Goal: Find specific page/section: Find specific page/section

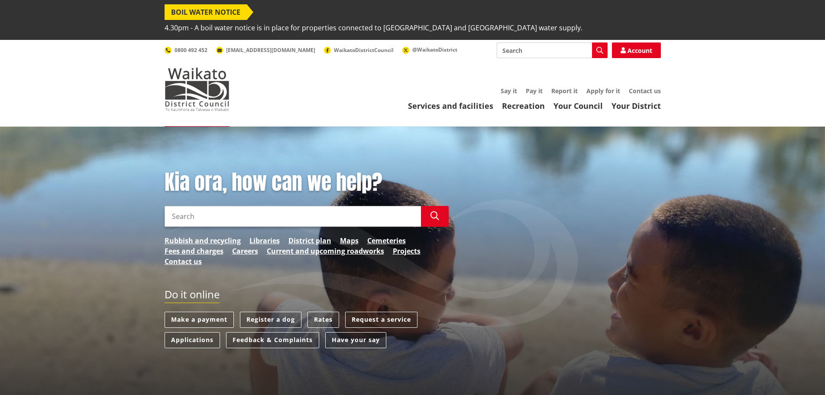
click at [309, 235] on link "District plan" at bounding box center [309, 240] width 43 height 10
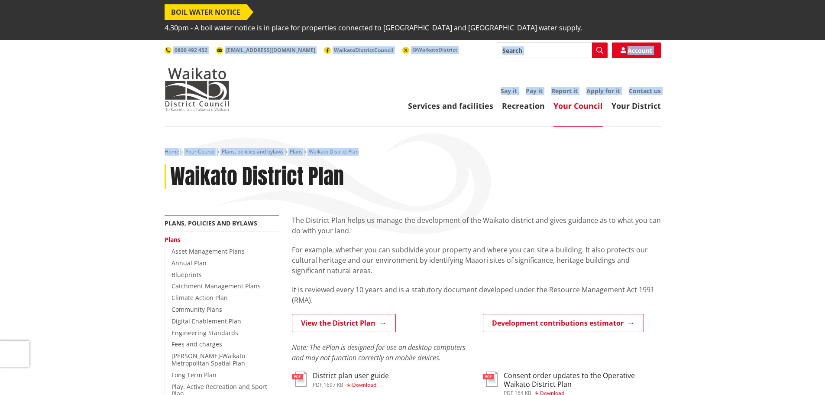
drag, startPoint x: 822, startPoint y: 117, endPoint x: 818, endPoint y: 139, distance: 22.0
click at [348, 314] on link "View the District Plan" at bounding box center [344, 323] width 104 height 18
